Goal: Task Accomplishment & Management: Use online tool/utility

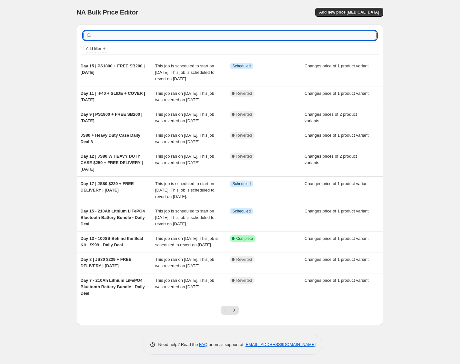
click at [116, 33] on input "text" at bounding box center [234, 35] width 283 height 9
type input "PS800"
